Goal: Information Seeking & Learning: Learn about a topic

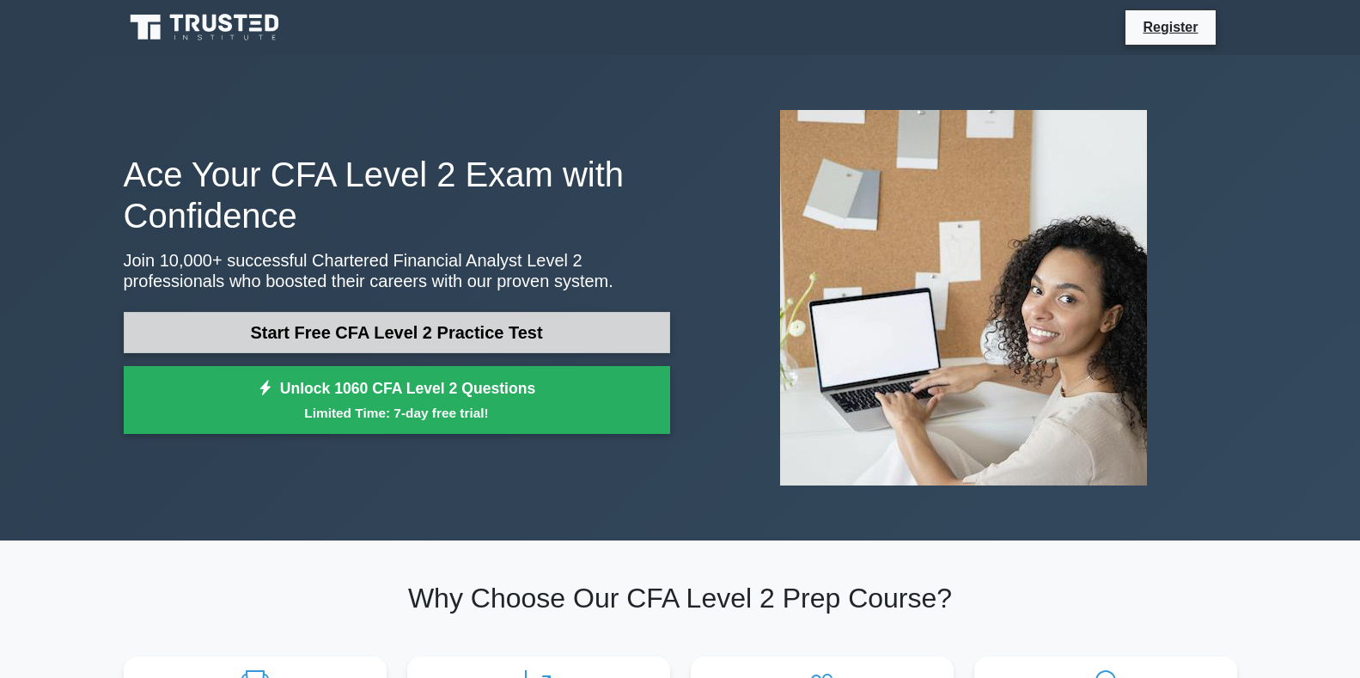
click at [533, 336] on link "Start Free CFA Level 2 Practice Test" at bounding box center [397, 332] width 546 height 41
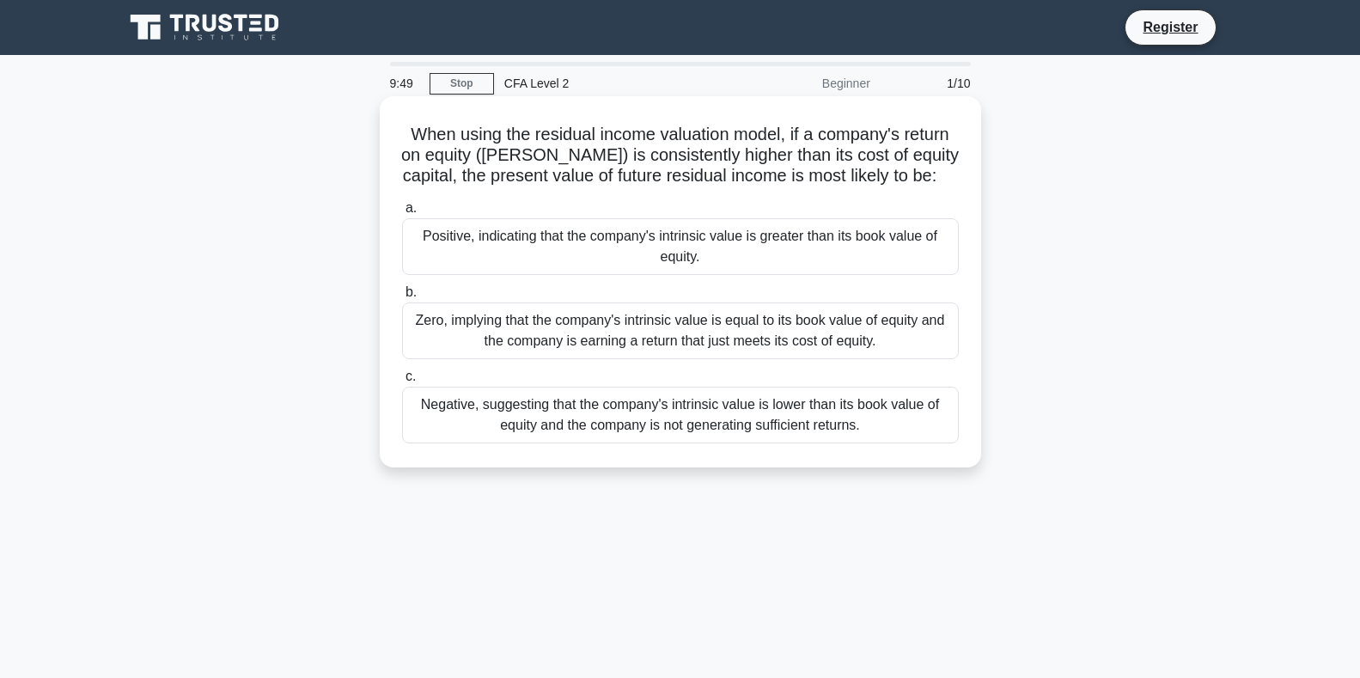
click at [677, 255] on div "Positive, indicating that the company's intrinsic value is greater than its boo…" at bounding box center [680, 246] width 557 height 57
click at [402, 214] on input "a. Positive, indicating that the company's intrinsic value is greater than its …" at bounding box center [402, 208] width 0 height 11
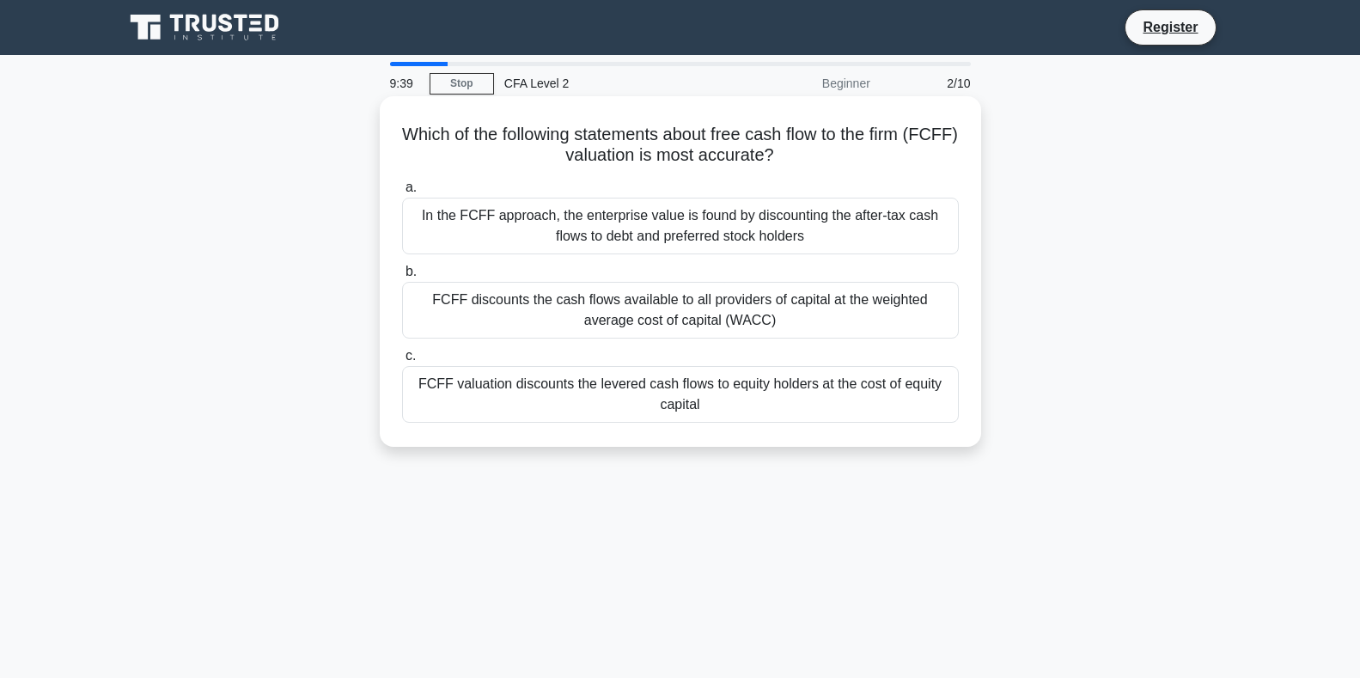
click at [691, 315] on div "FCFF discounts the cash flows available to all providers of capital at the weig…" at bounding box center [680, 310] width 557 height 57
click at [402, 277] on input "b. FCFF discounts the cash flows available to all providers of capital at the w…" at bounding box center [402, 271] width 0 height 11
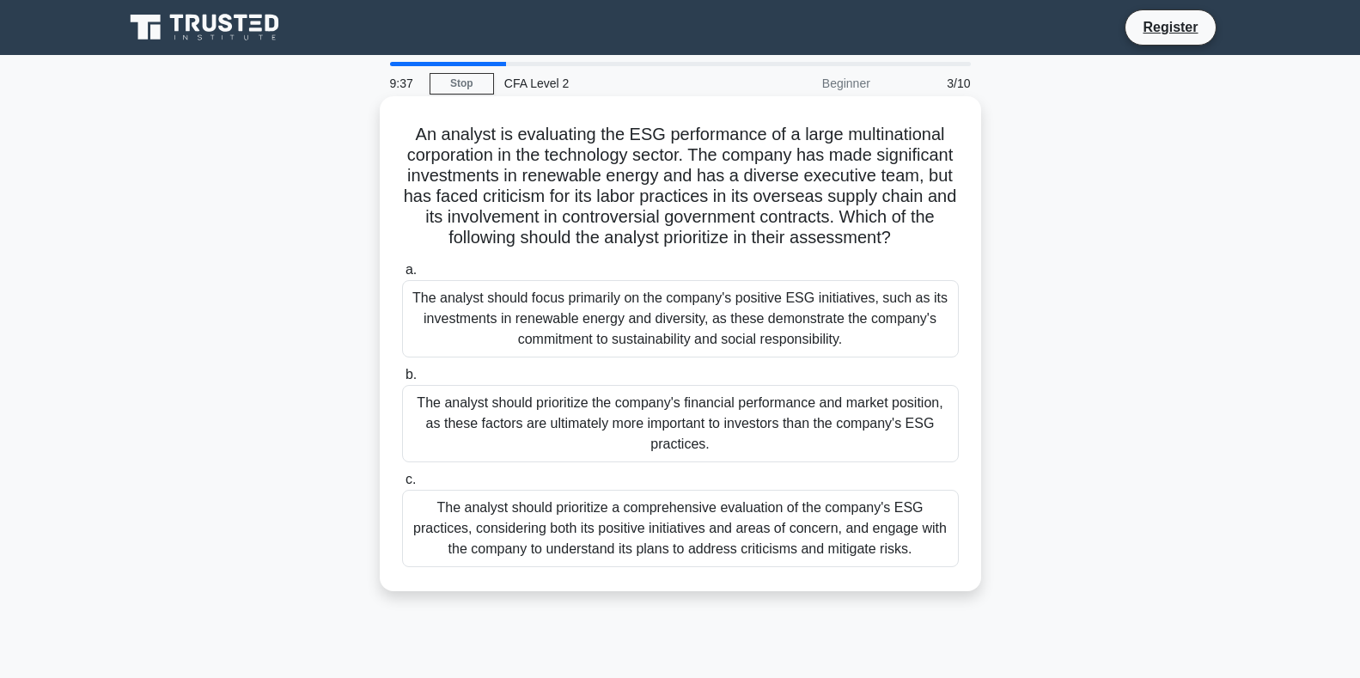
click at [694, 453] on div "The analyst should prioritize the company's financial performance and market po…" at bounding box center [680, 423] width 557 height 77
click at [402, 380] on input "b. The analyst should prioritize the company's financial performance and market…" at bounding box center [402, 374] width 0 height 11
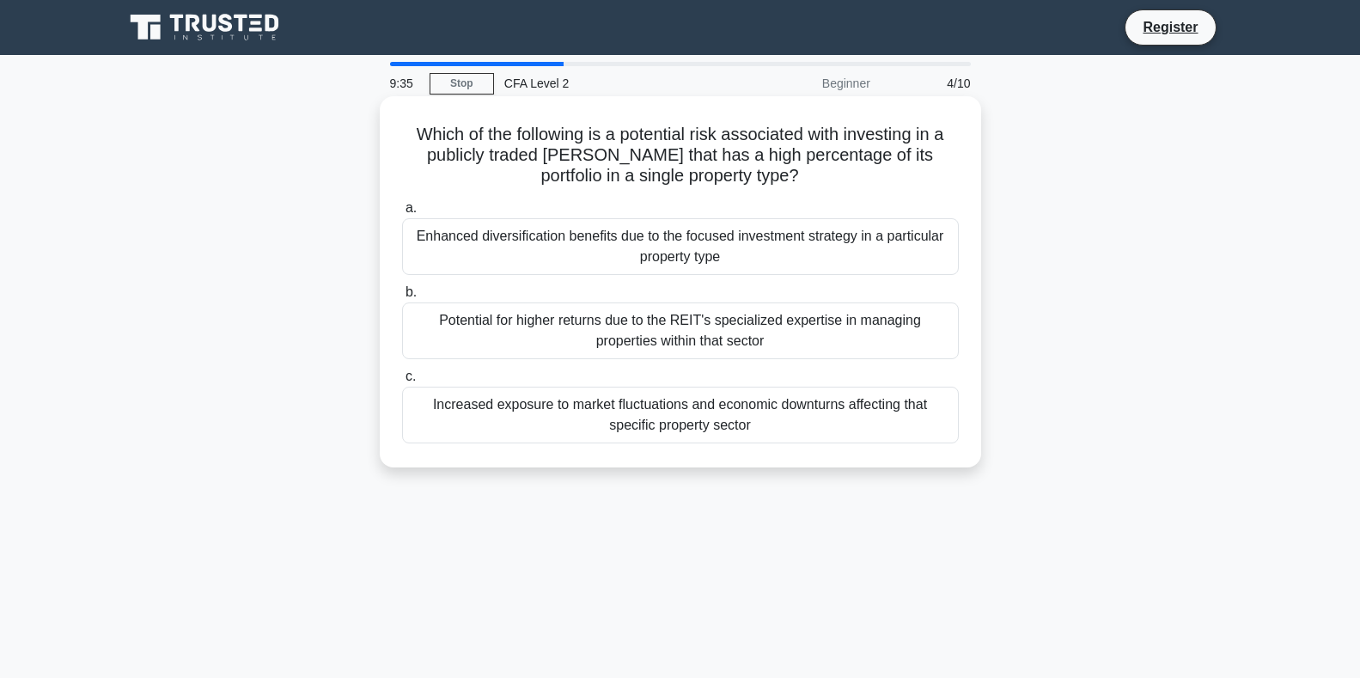
click at [693, 431] on div "Increased exposure to market fluctuations and economic downturns affecting that…" at bounding box center [680, 414] width 557 height 57
click at [402, 382] on input "c. Increased exposure to market fluctuations and economic downturns affecting t…" at bounding box center [402, 376] width 0 height 11
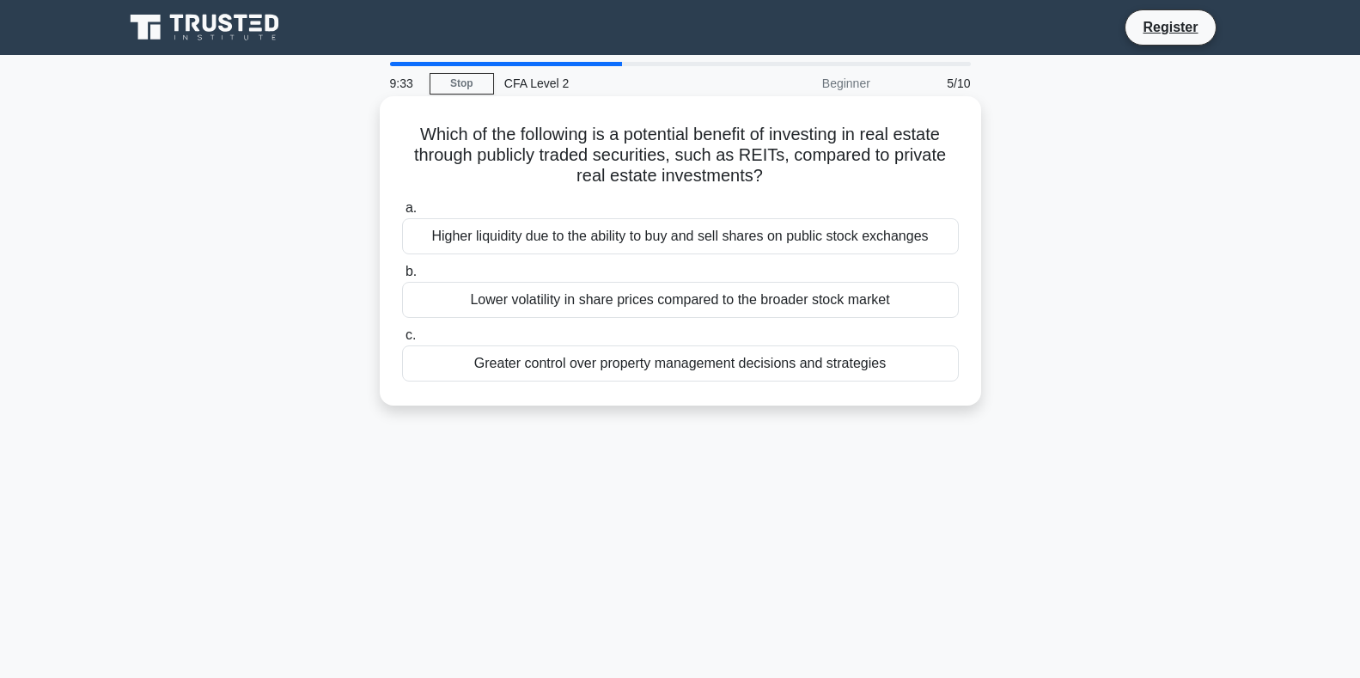
click at [685, 363] on div "Greater control over property management decisions and strategies" at bounding box center [680, 363] width 557 height 36
click at [402, 341] on input "c. Greater control over property management decisions and strategies" at bounding box center [402, 335] width 0 height 11
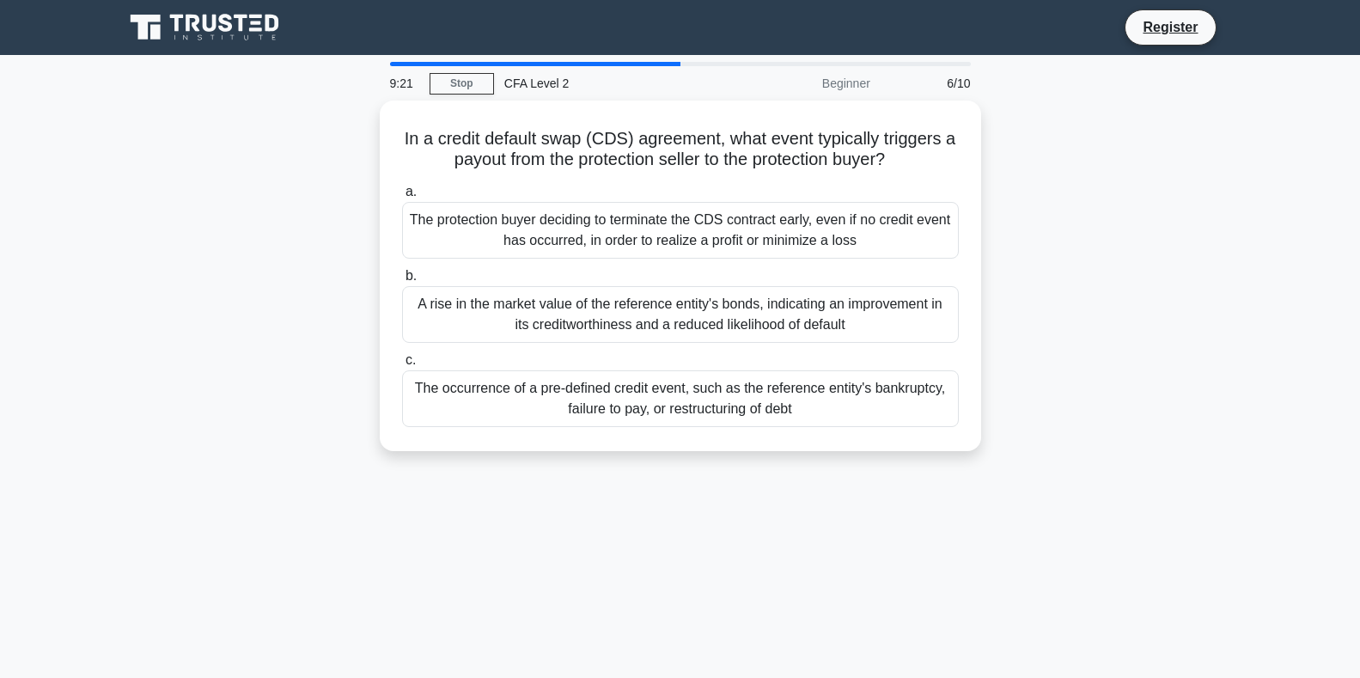
click at [849, 82] on div "Beginner" at bounding box center [805, 83] width 150 height 34
